Goal: Task Accomplishment & Management: Use online tool/utility

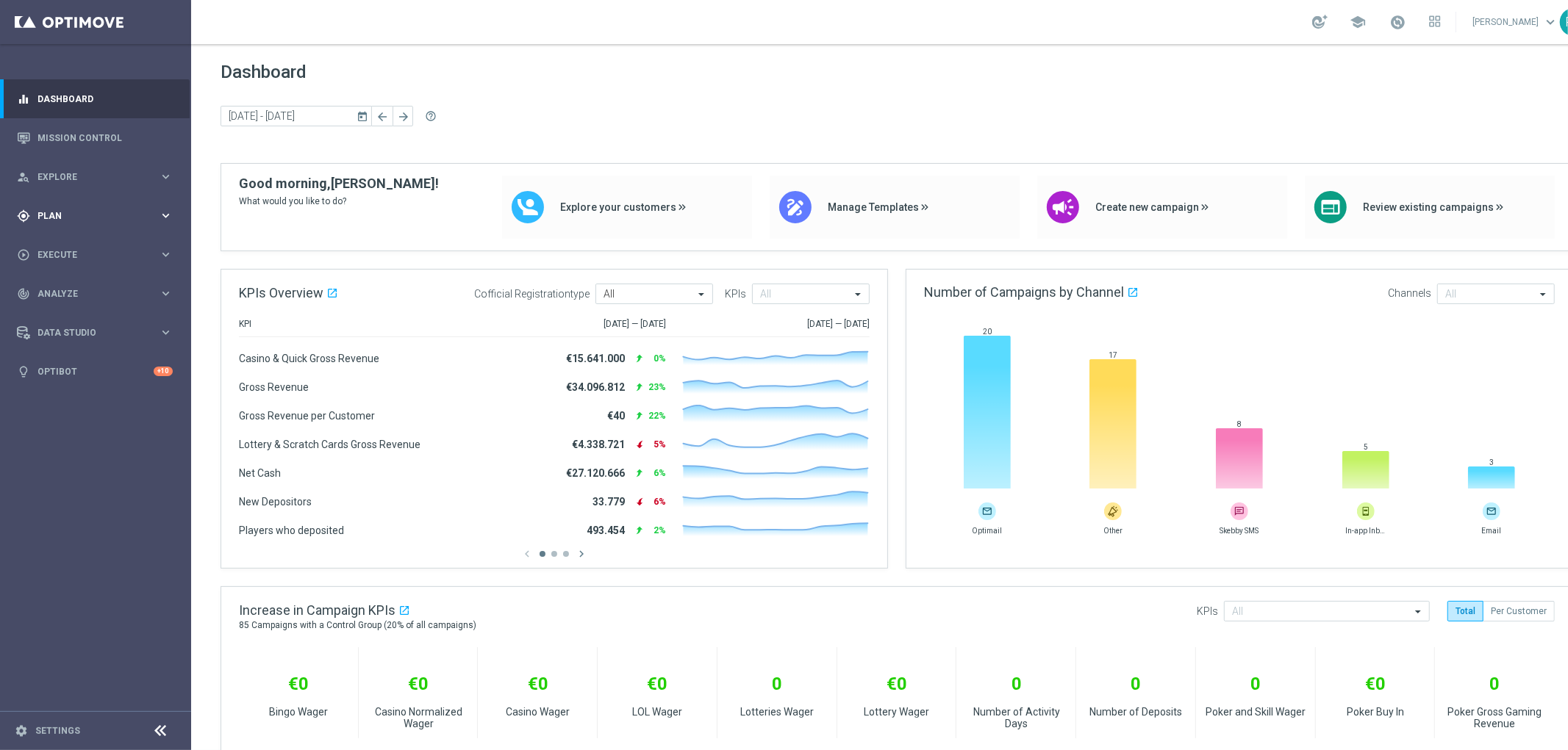
click at [154, 211] on span "Plan" at bounding box center [98, 215] width 121 height 9
click at [62, 288] on span "Templates" at bounding box center [91, 290] width 105 height 9
click at [75, 305] on div "Optimail" at bounding box center [117, 312] width 144 height 22
click at [74, 314] on link "Optimail" at bounding box center [99, 312] width 108 height 12
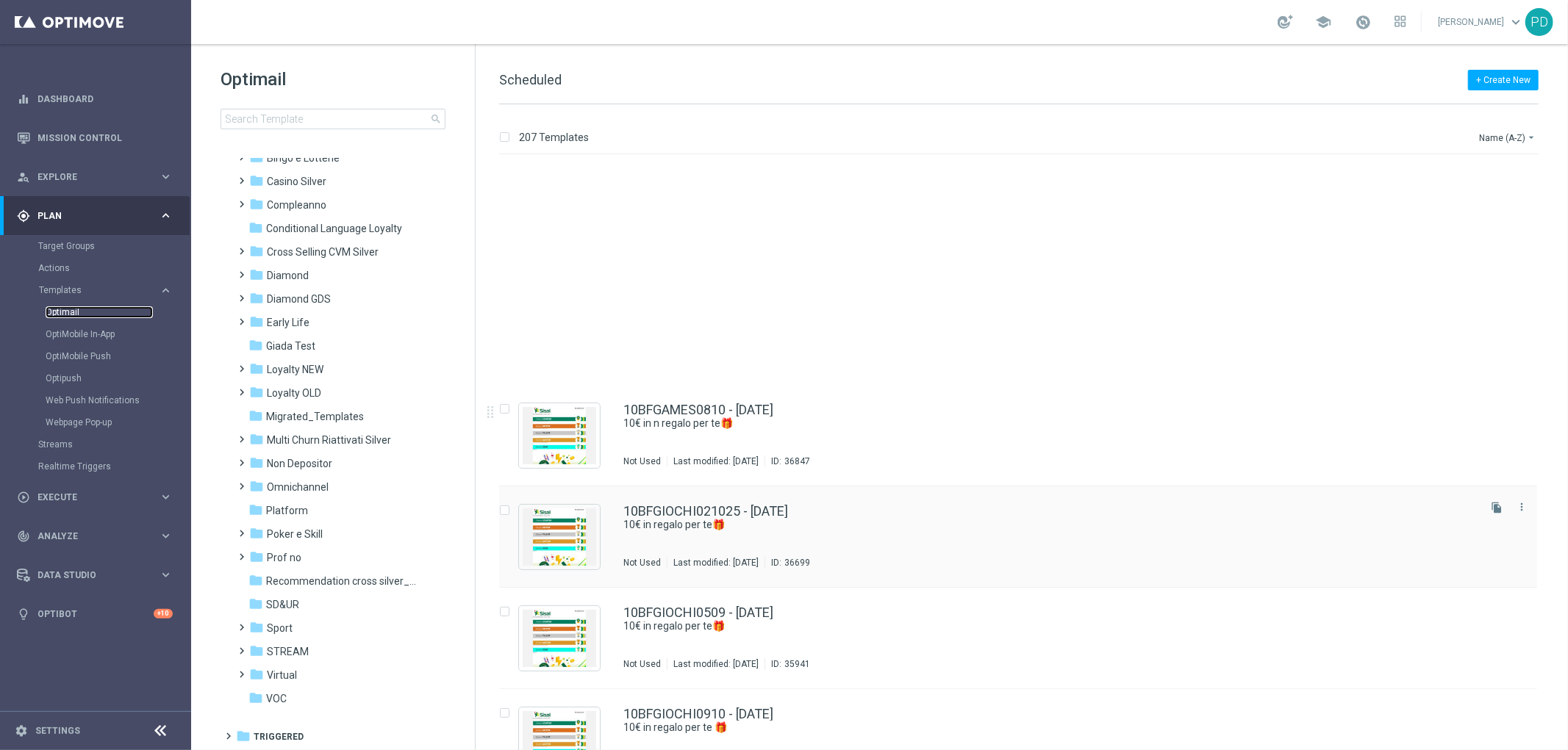
scroll to position [327, 0]
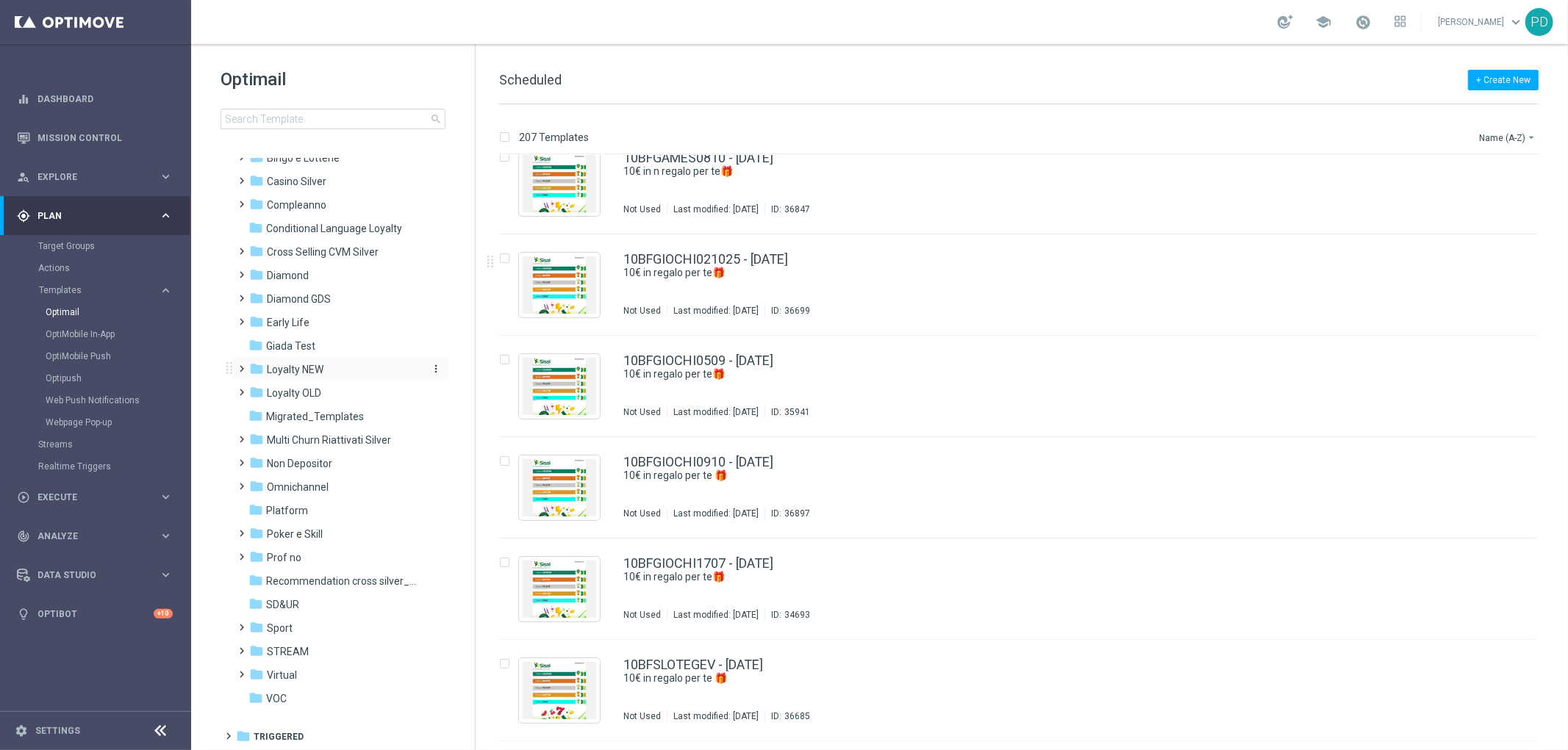
click at [306, 372] on span "Loyalty NEW" at bounding box center [295, 370] width 56 height 14
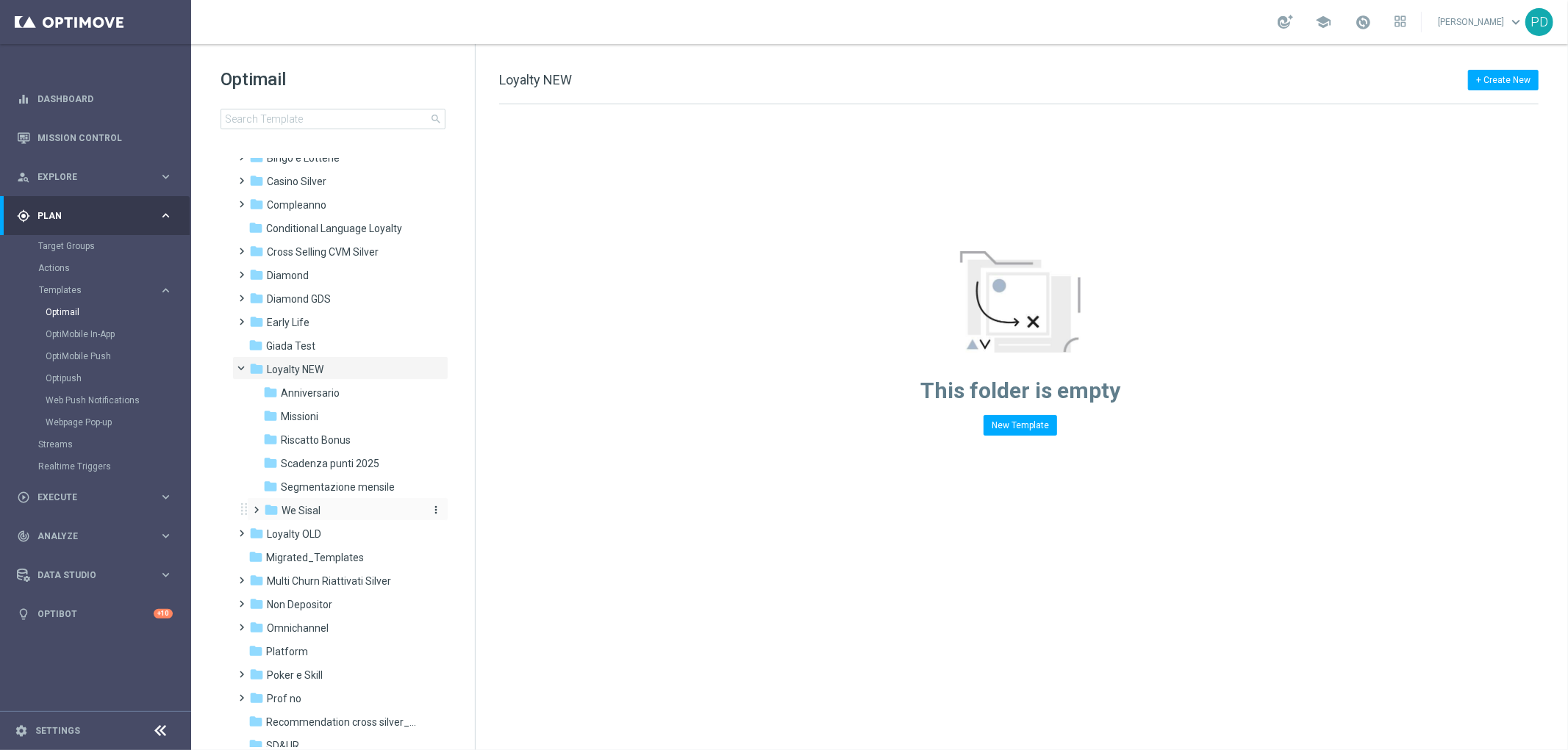
click at [311, 504] on span "We Sisal" at bounding box center [300, 511] width 39 height 14
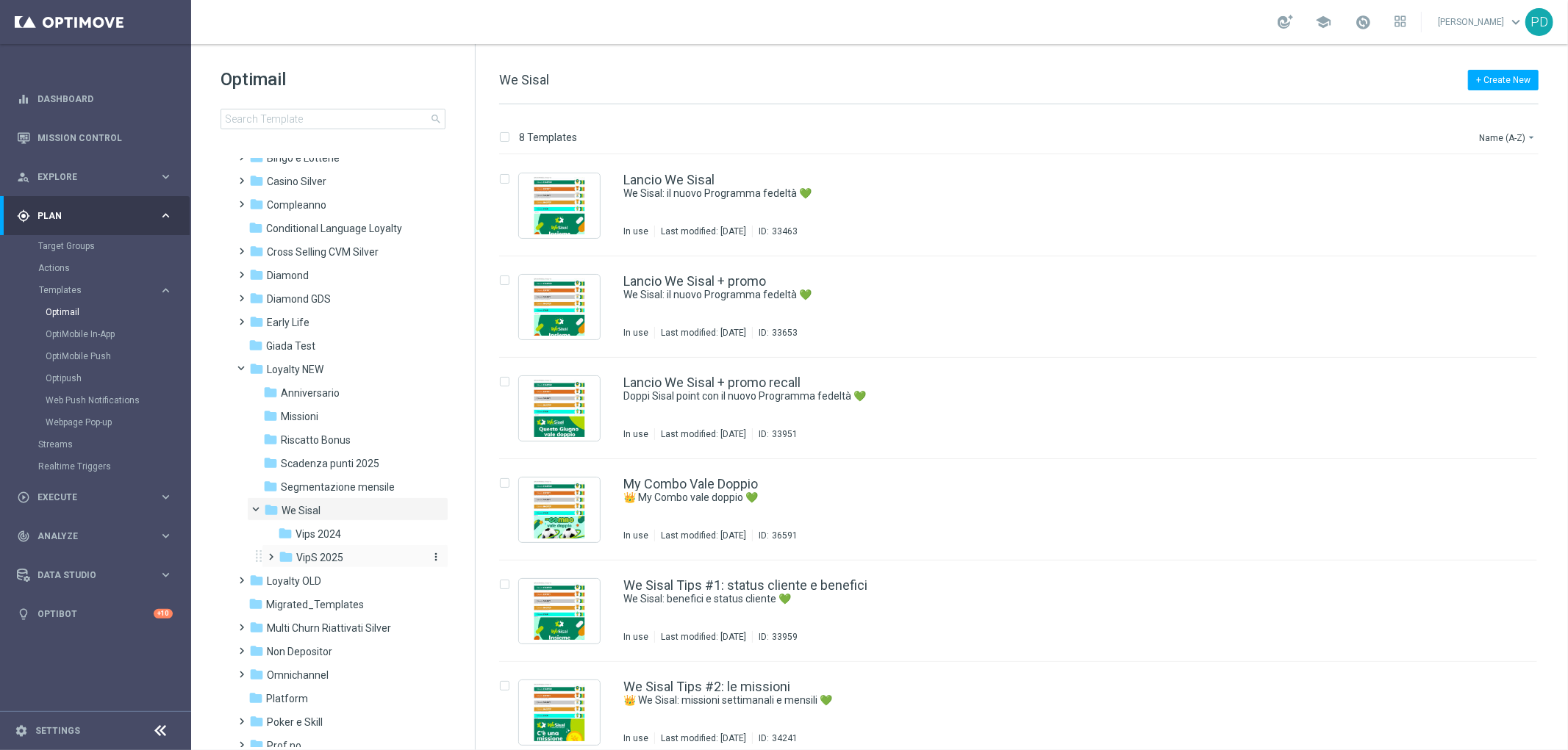
click at [335, 560] on span "VipS 2025" at bounding box center [320, 558] width 47 height 14
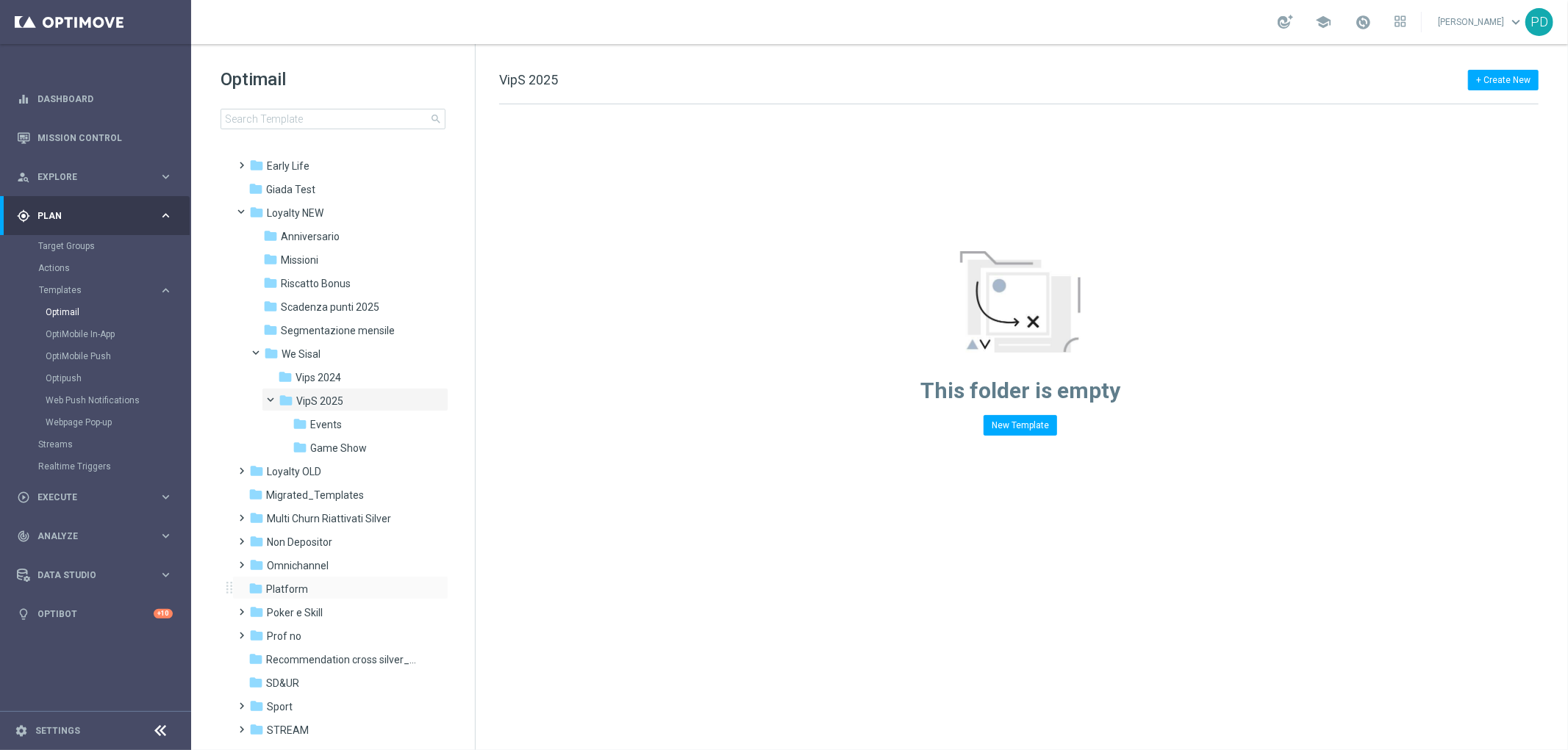
scroll to position [224, 0]
click at [354, 439] on span "Game Show" at bounding box center [338, 442] width 56 height 14
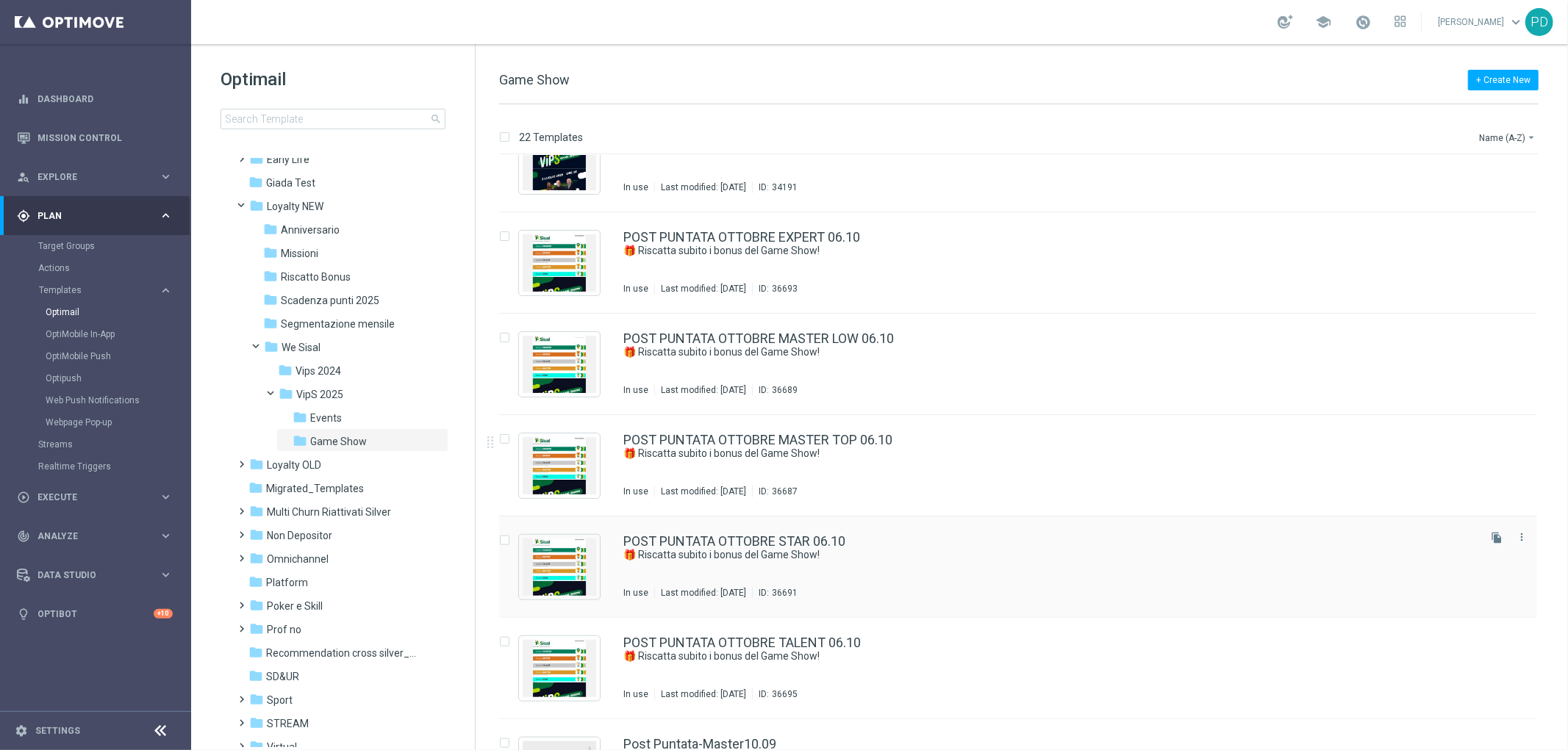
scroll to position [1061, 0]
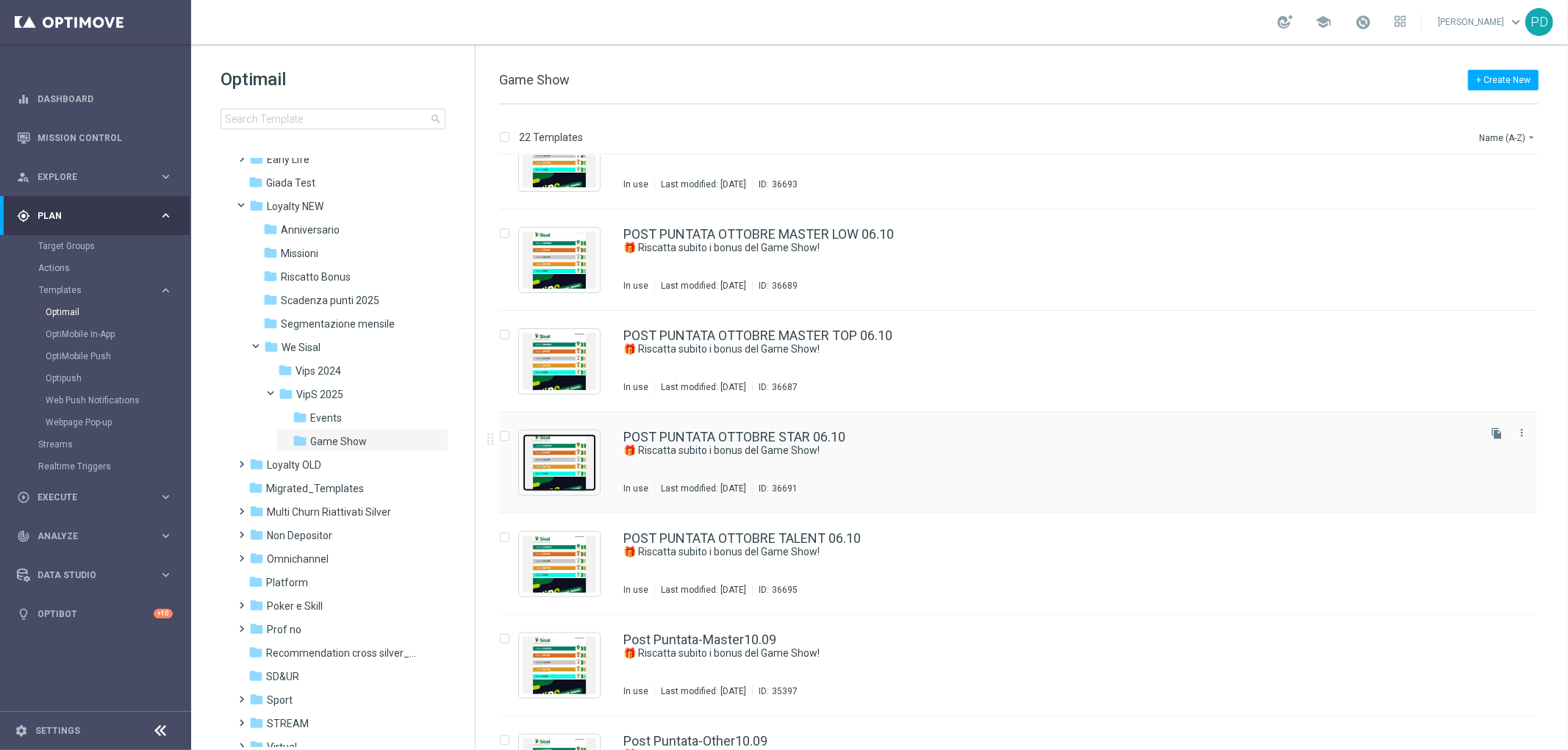
click at [570, 471] on img "Press SPACE to select this row." at bounding box center [559, 462] width 74 height 57
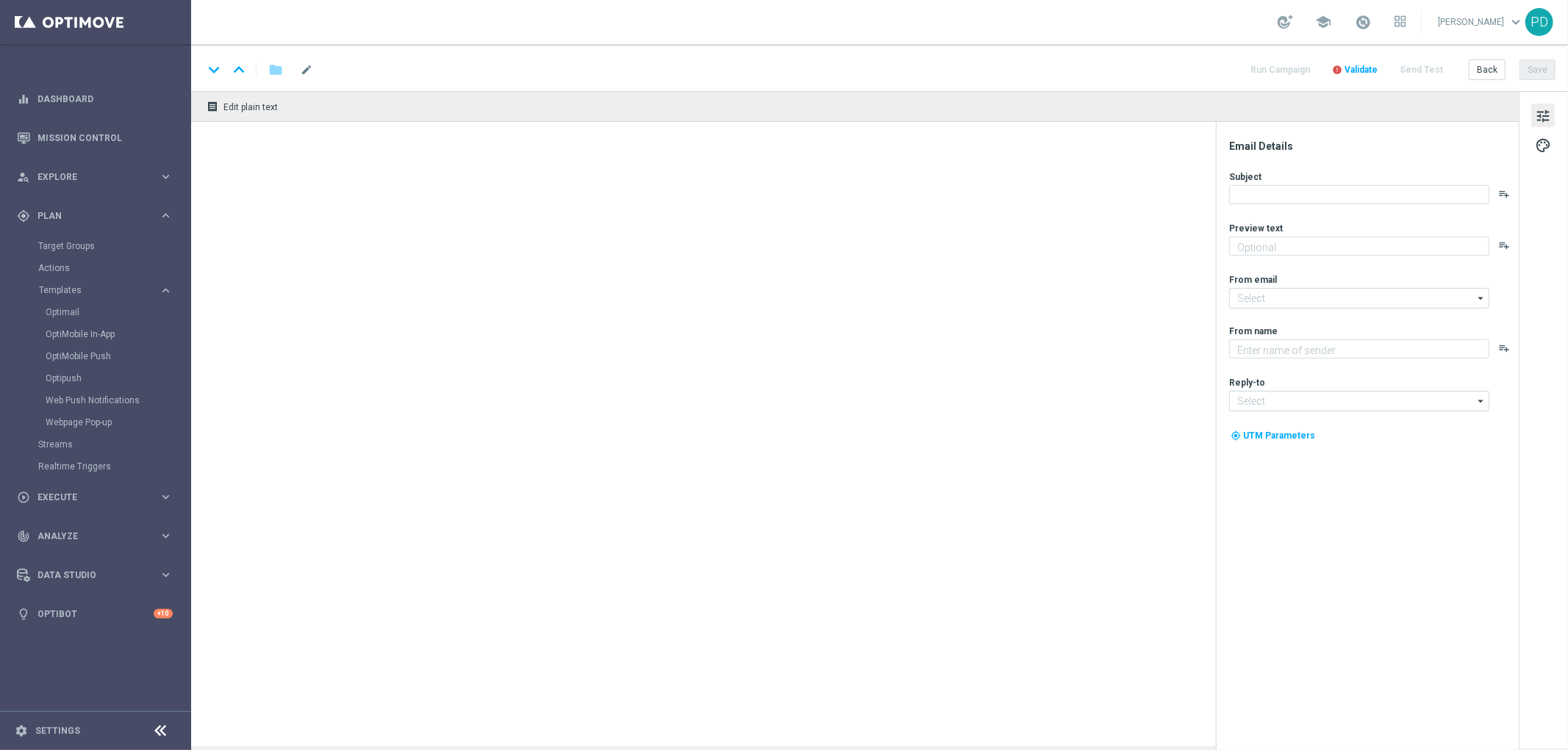
type textarea "Scopri le tue promozioni post puntata"
type input "[EMAIL_ADDRESS][DOMAIN_NAME]"
type textarea "Sisal"
type input "[EMAIL_ADDRESS][DOMAIN_NAME]"
